Goal: Task Accomplishment & Management: Manage account settings

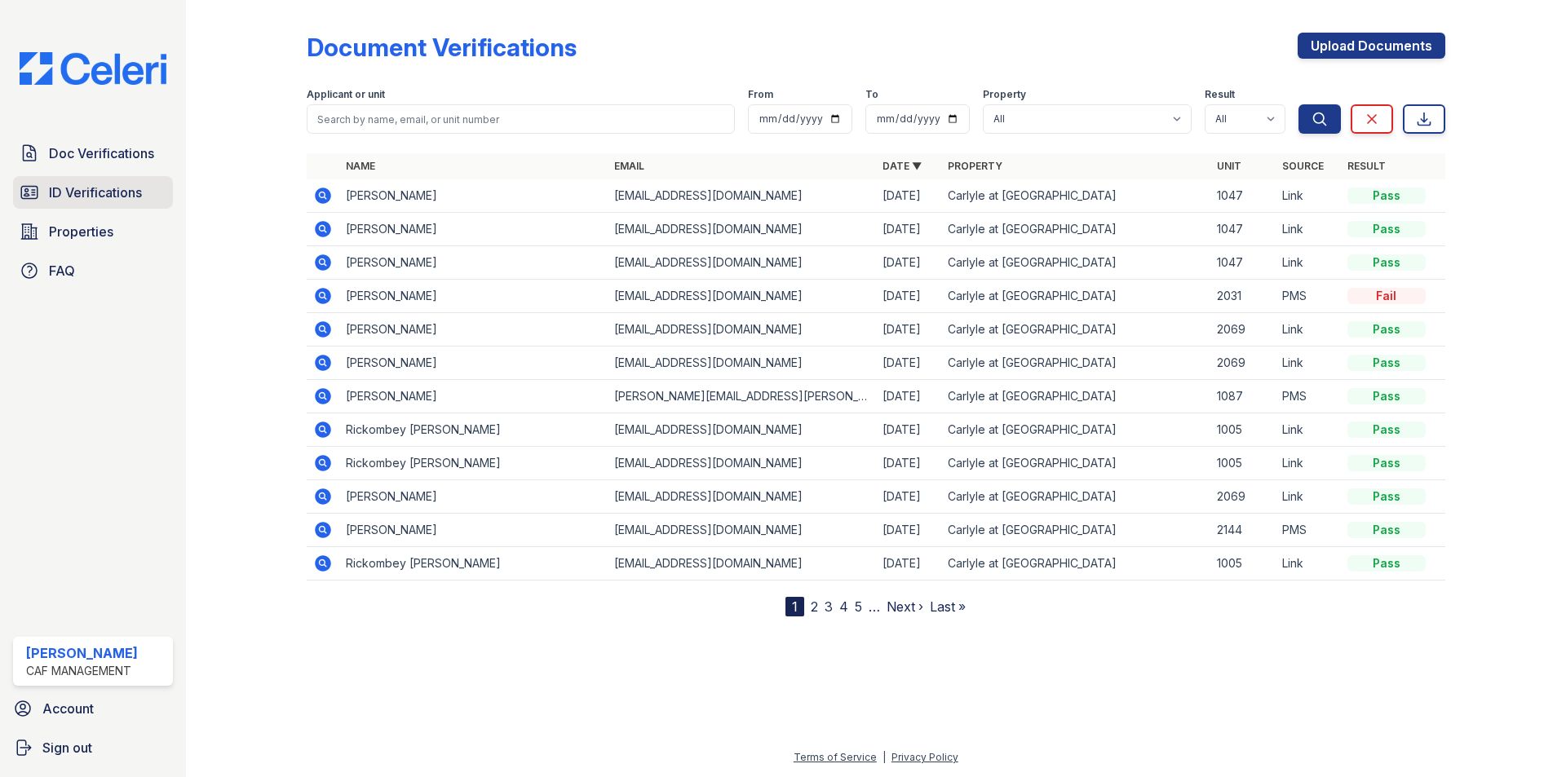
click at [111, 192] on span "ID Verifications" at bounding box center [95, 193] width 93 height 20
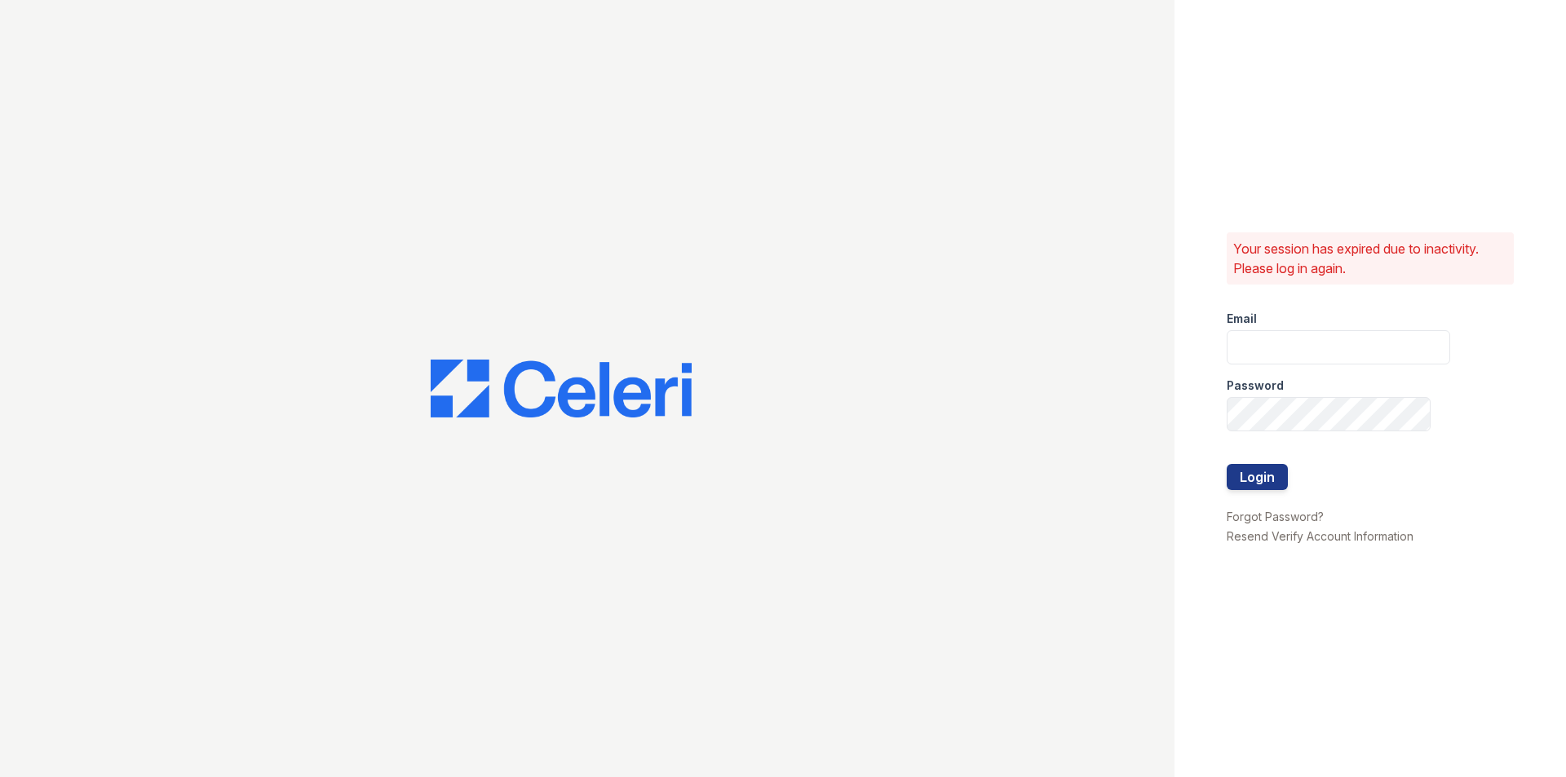
type input "[EMAIL_ADDRESS][DOMAIN_NAME]"
click at [1261, 469] on button "Login" at bounding box center [1256, 477] width 61 height 26
